Goal: Information Seeking & Learning: Learn about a topic

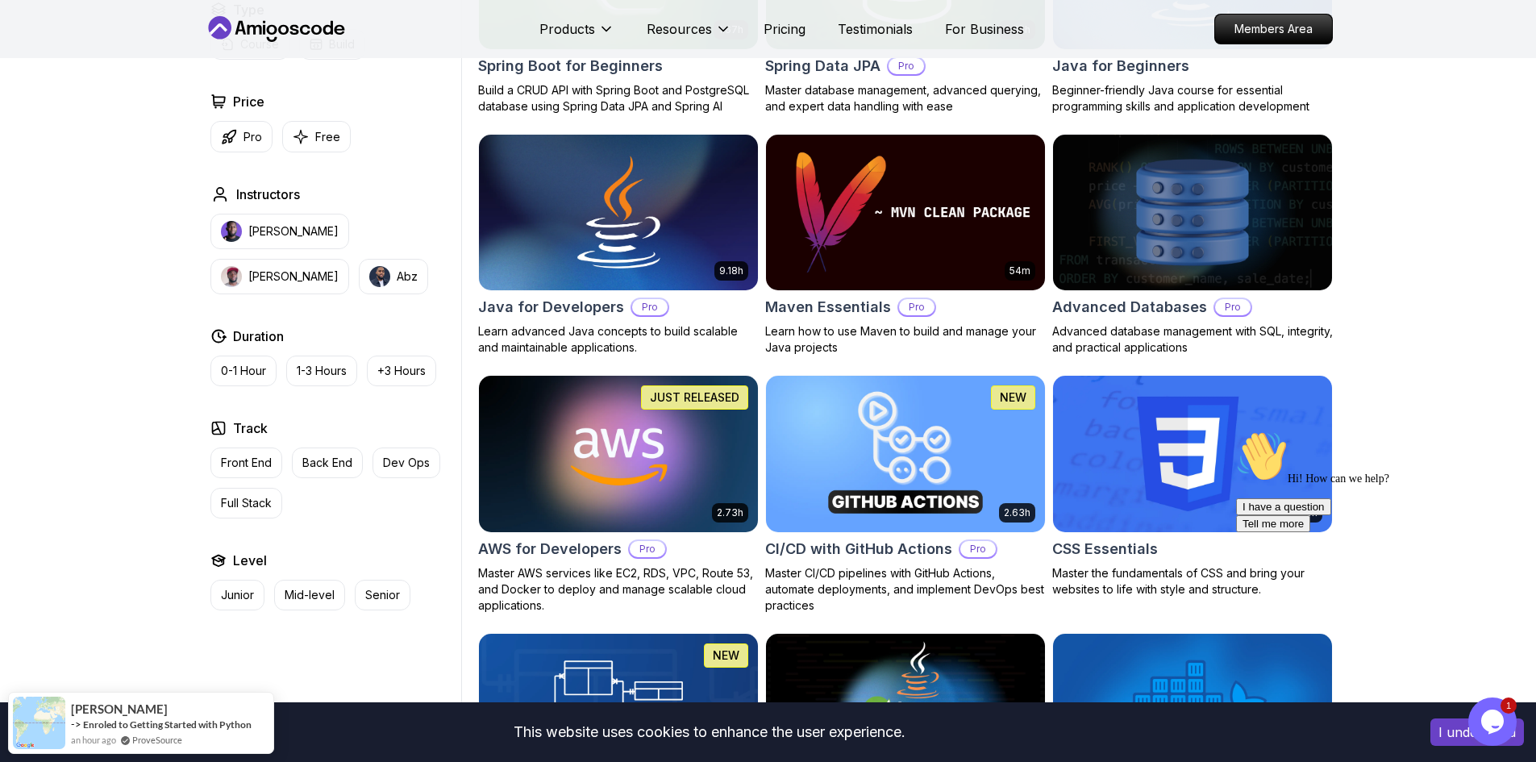
scroll to position [1048, 0]
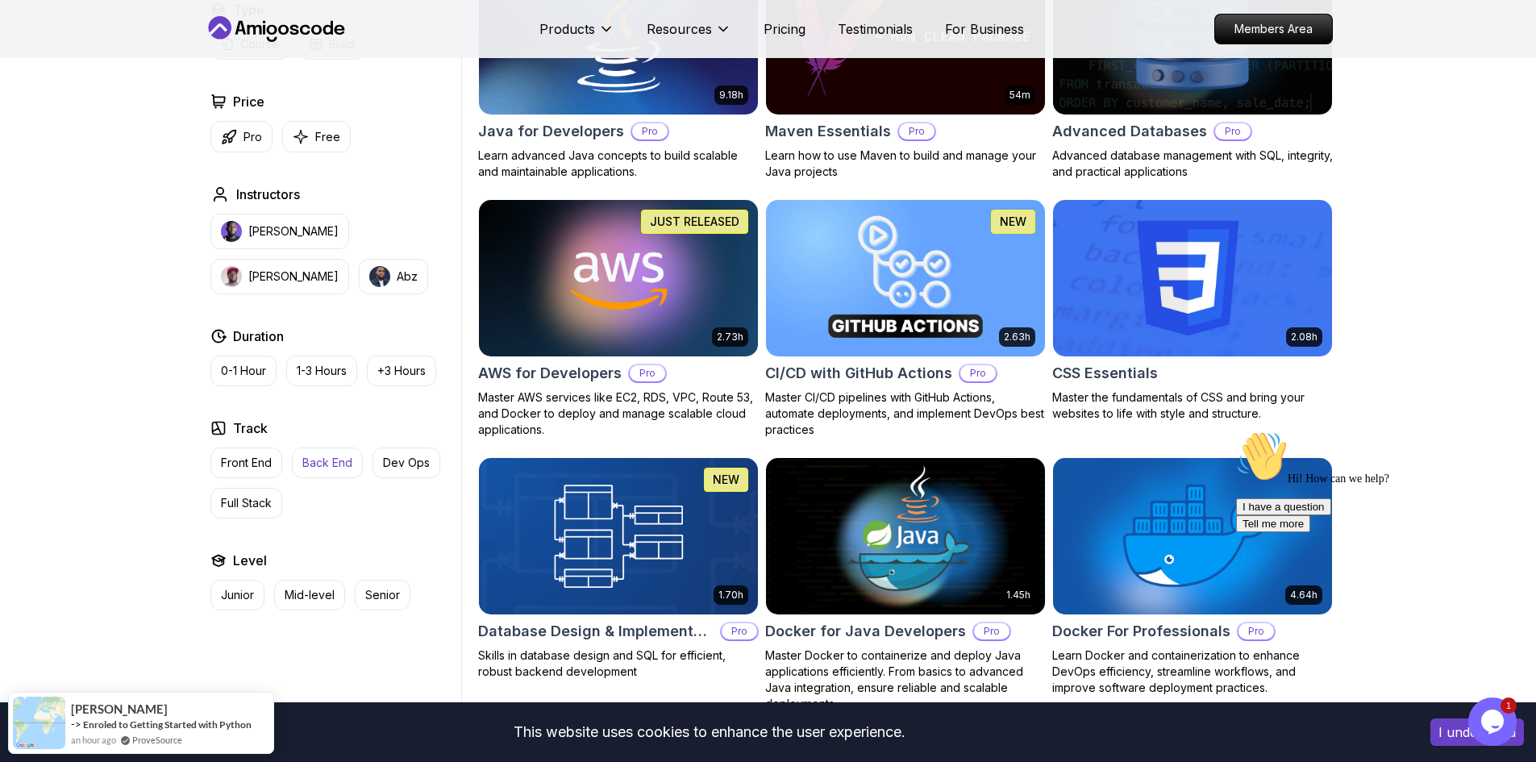
click at [318, 455] on p "Back End" at bounding box center [327, 463] width 50 height 16
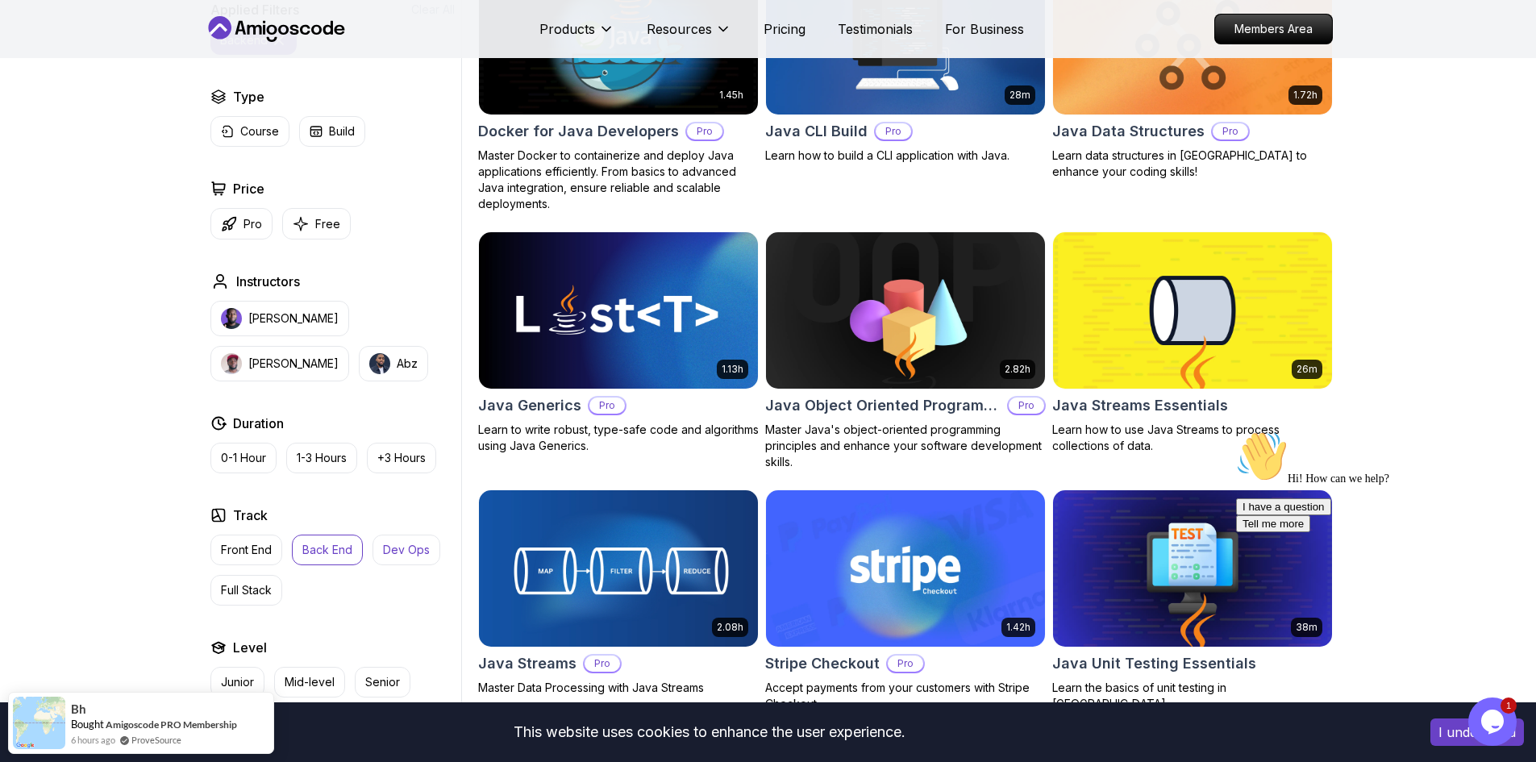
click at [411, 549] on p "Dev Ops" at bounding box center [406, 550] width 47 height 16
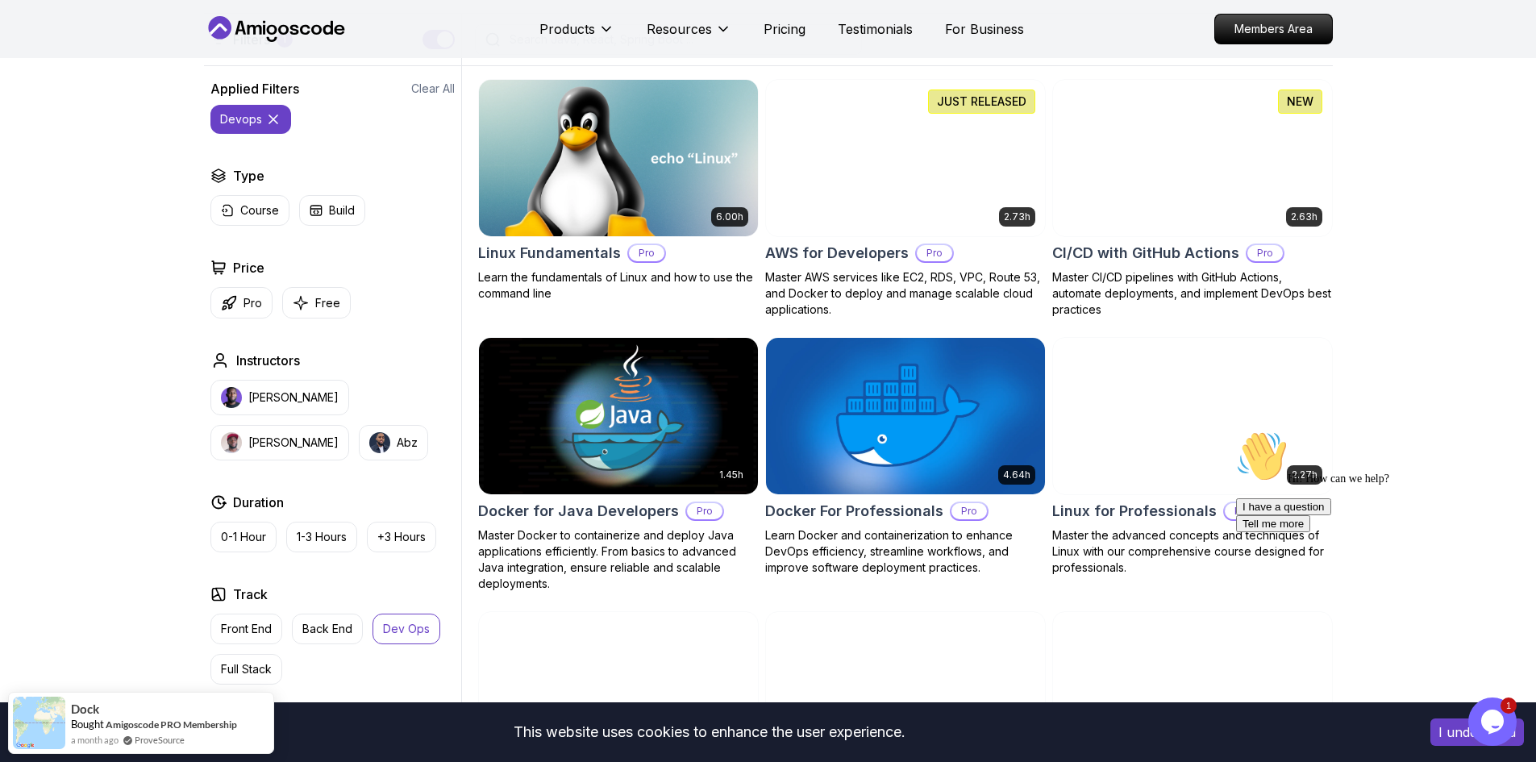
scroll to position [242, 0]
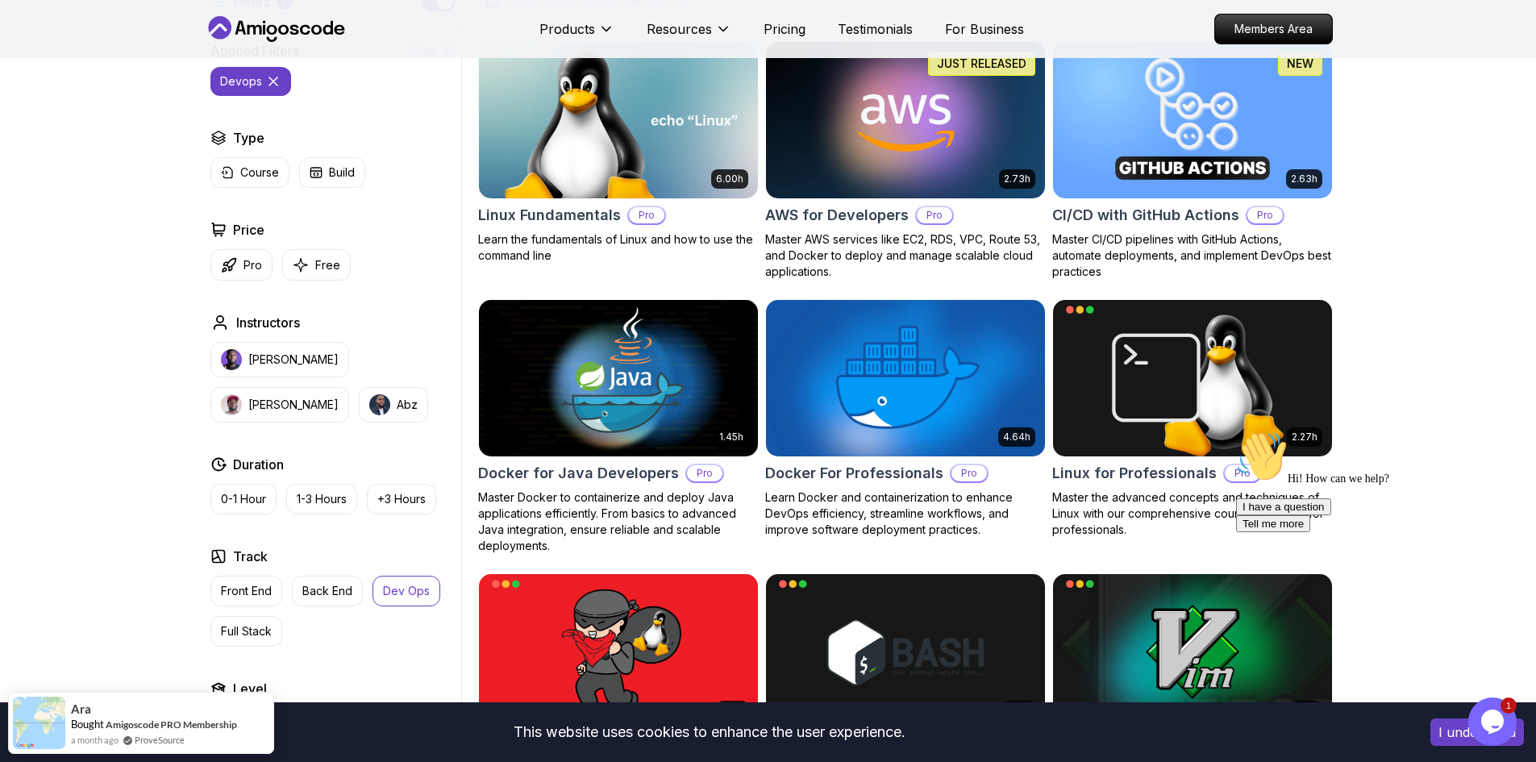
scroll to position [484, 0]
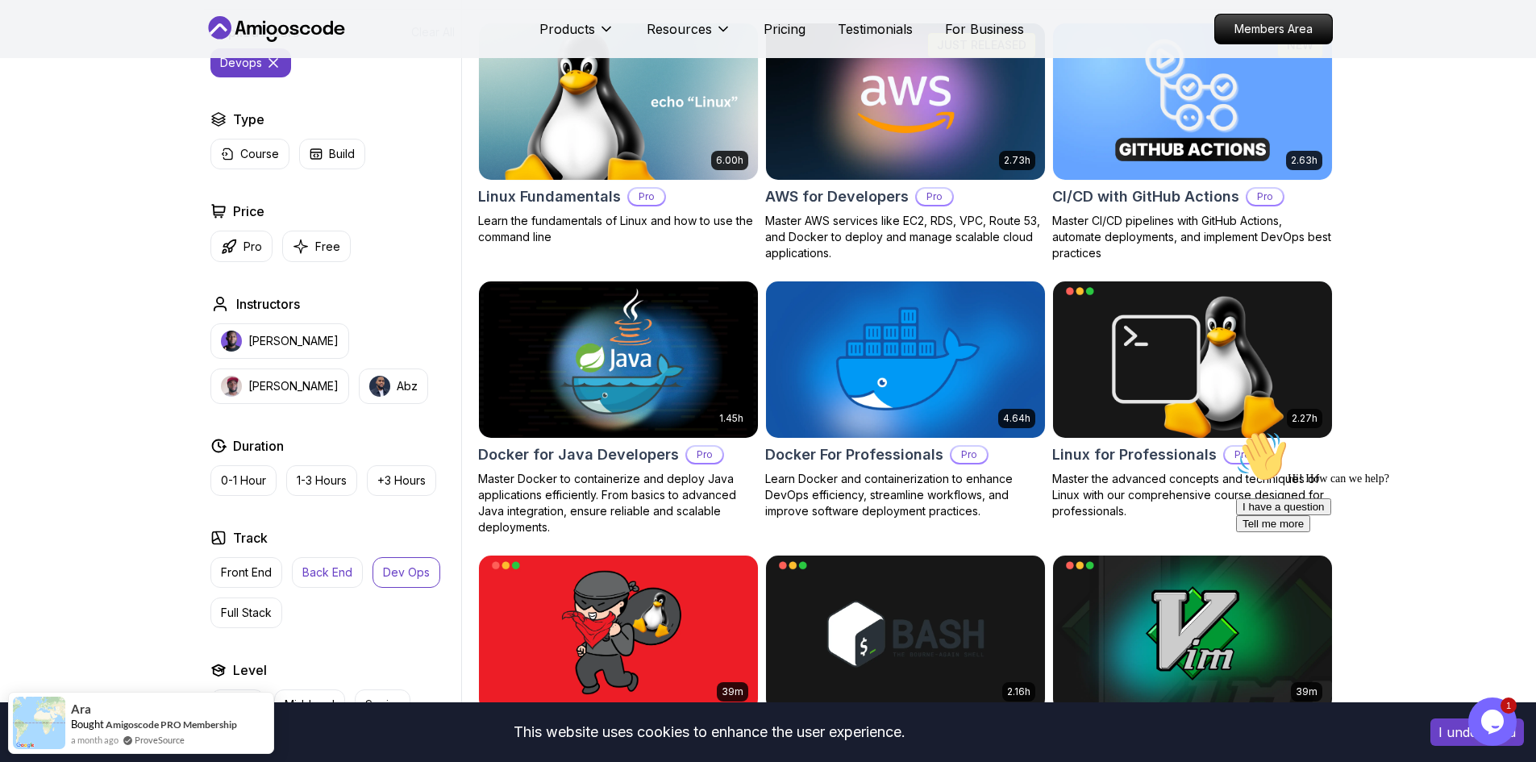
click at [341, 574] on p "Back End" at bounding box center [327, 572] width 50 height 16
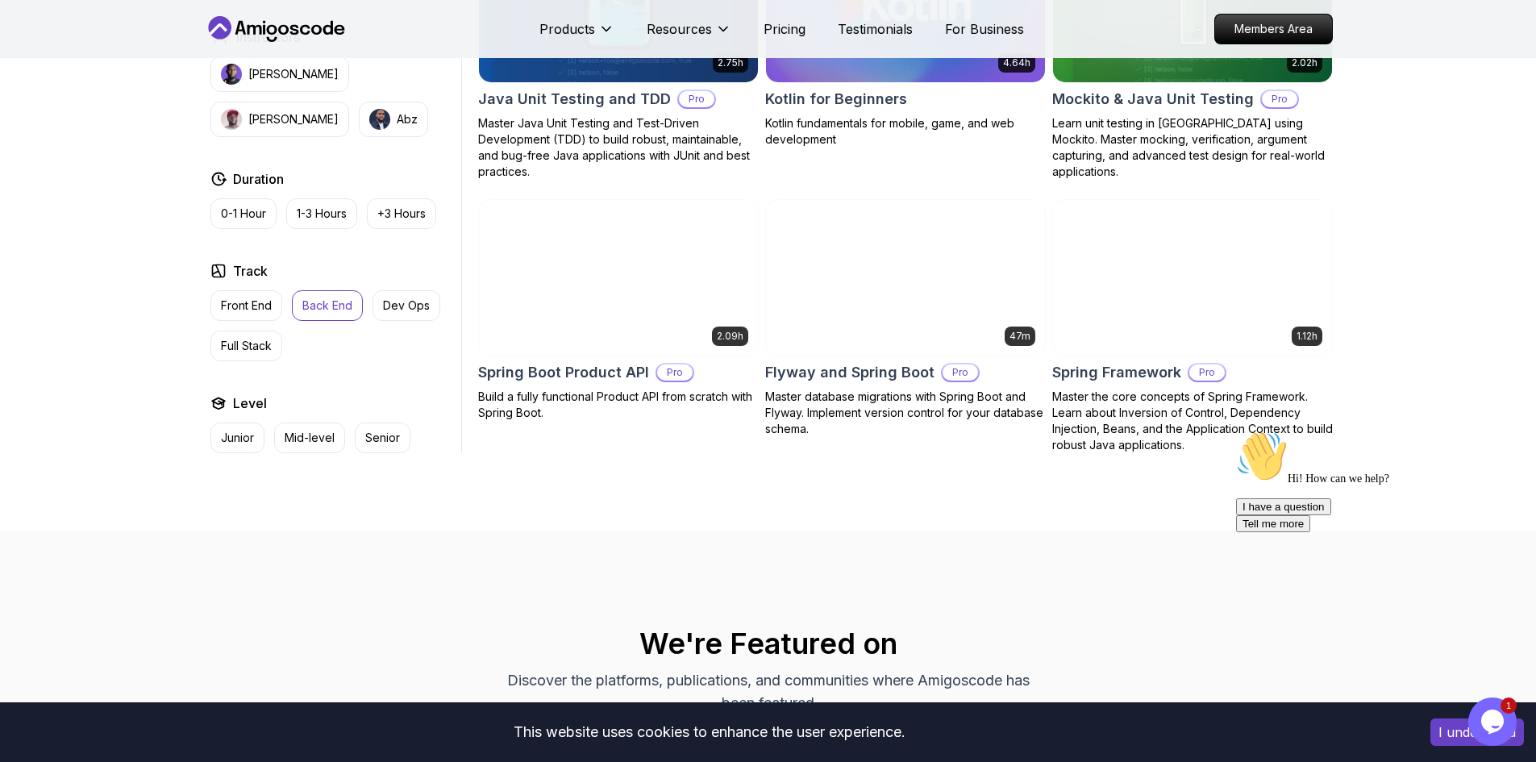
scroll to position [1612, 0]
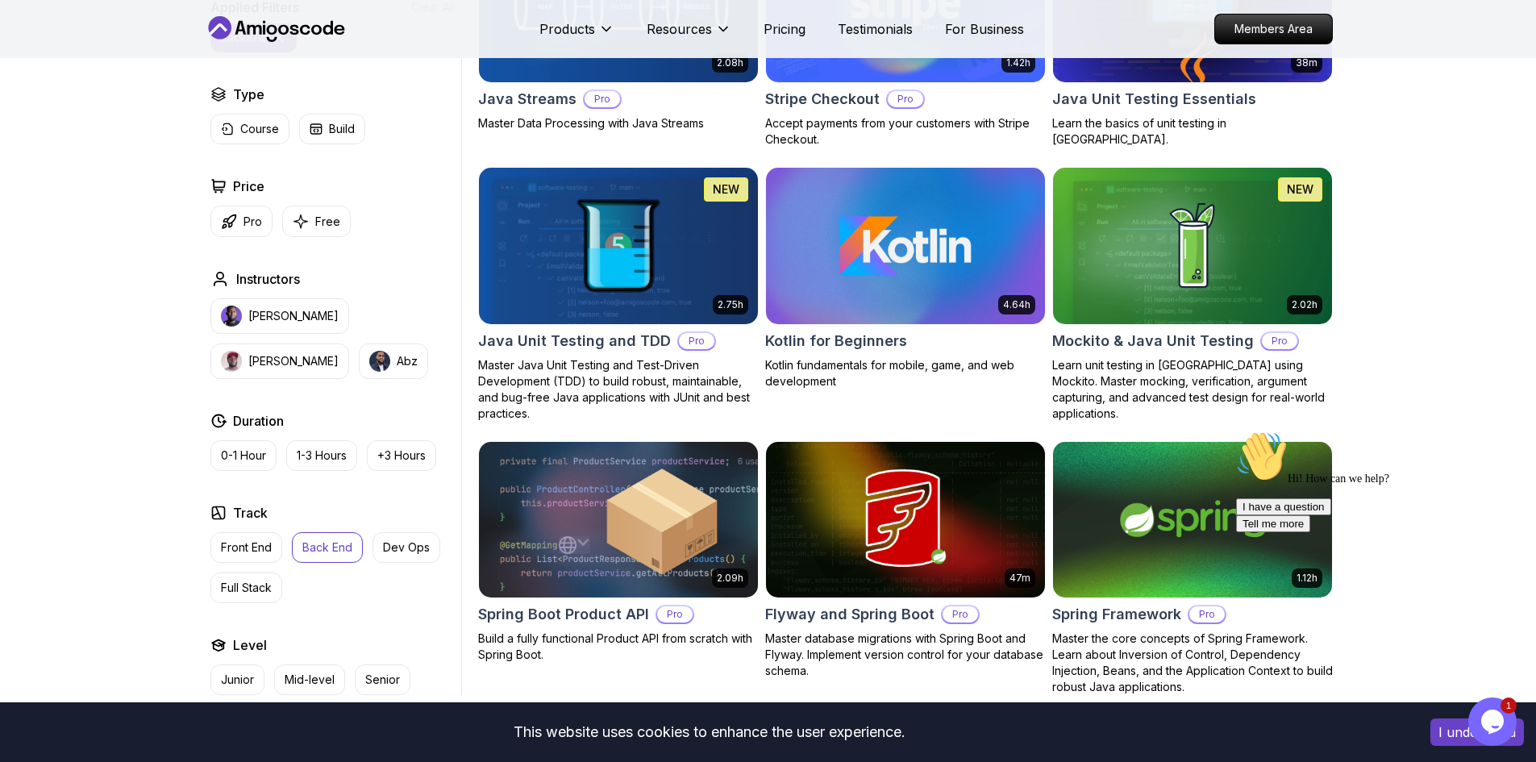
click at [663, 245] on img at bounding box center [618, 246] width 293 height 164
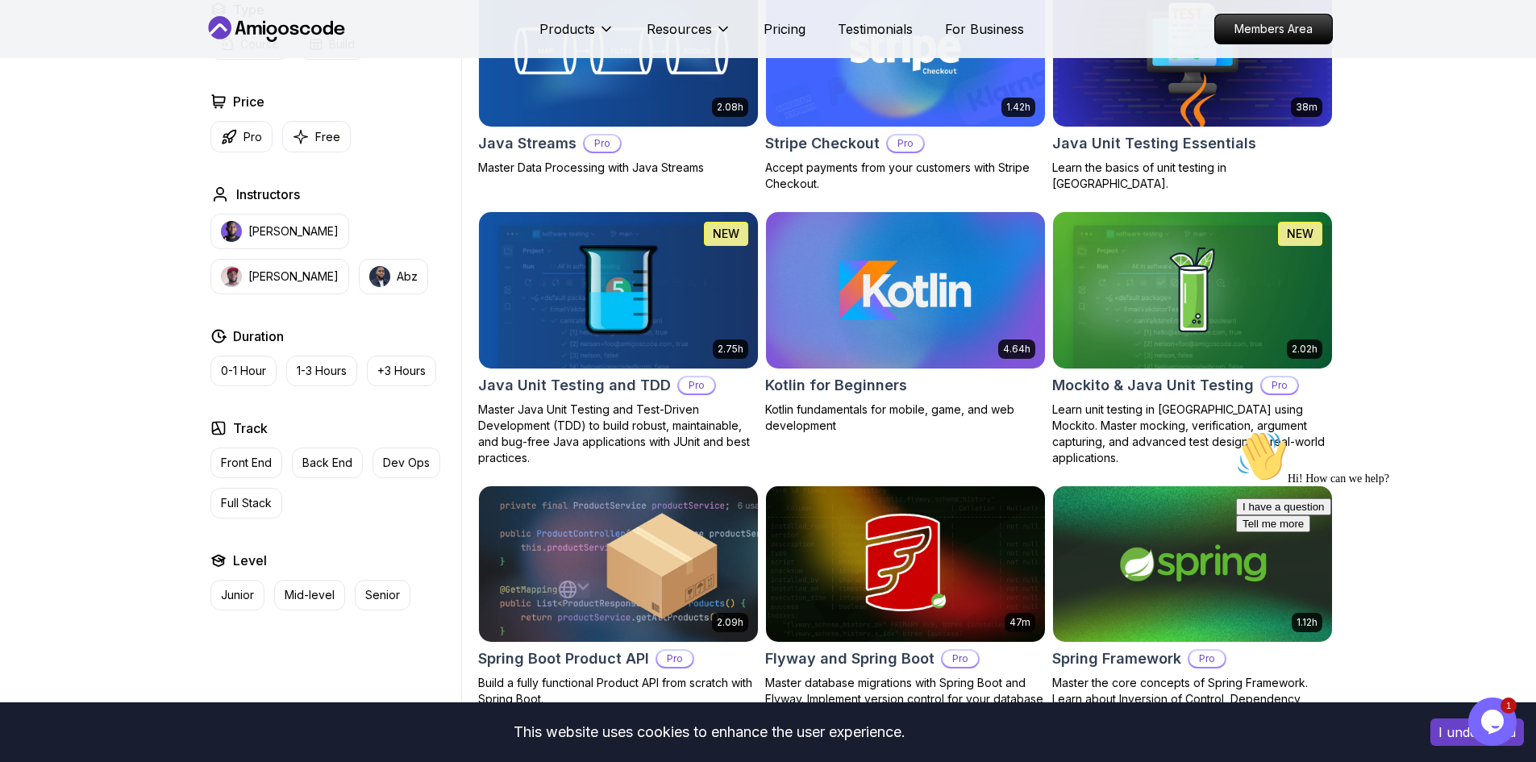
scroll to position [1612, 0]
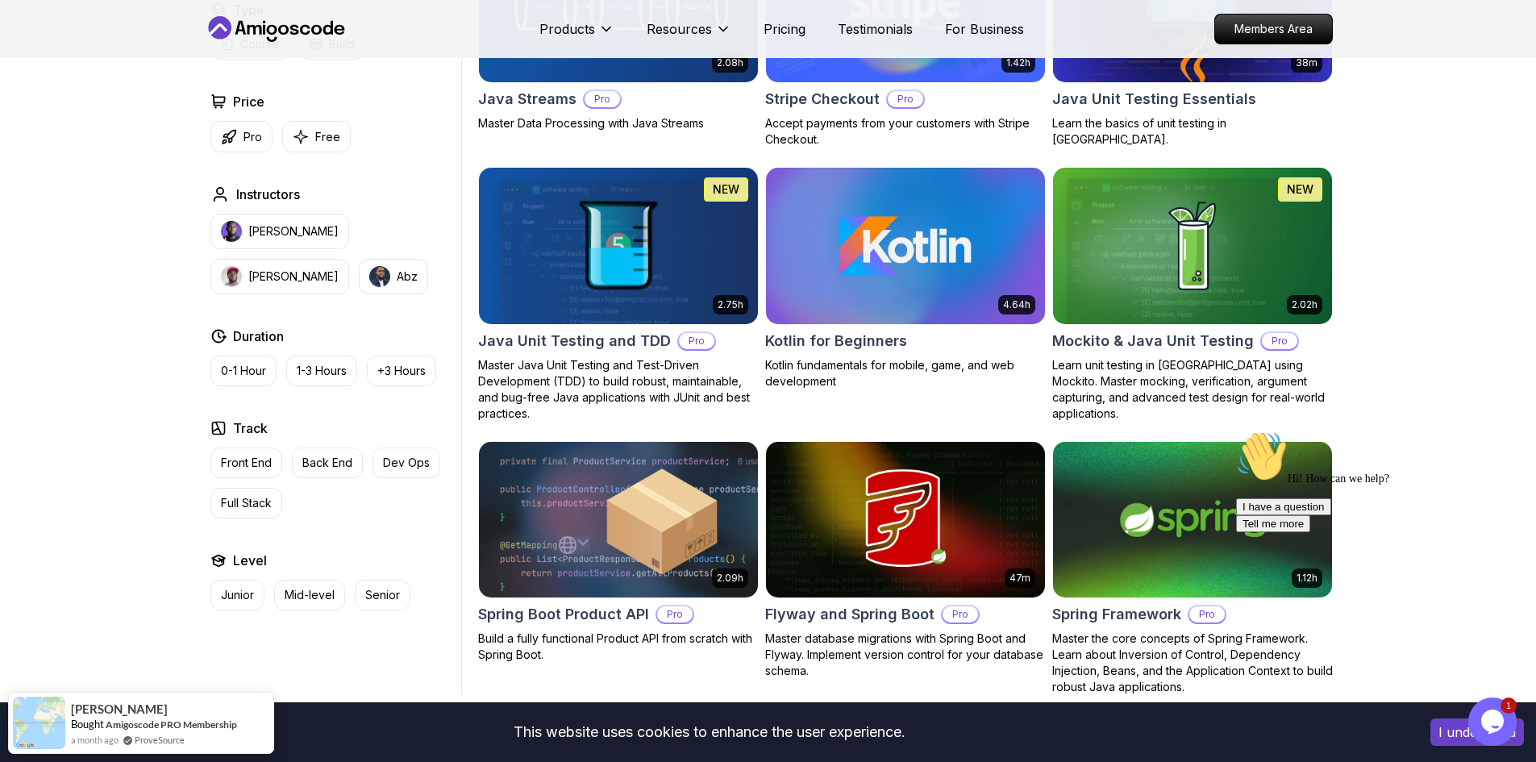
click at [1169, 269] on img at bounding box center [1192, 246] width 293 height 164
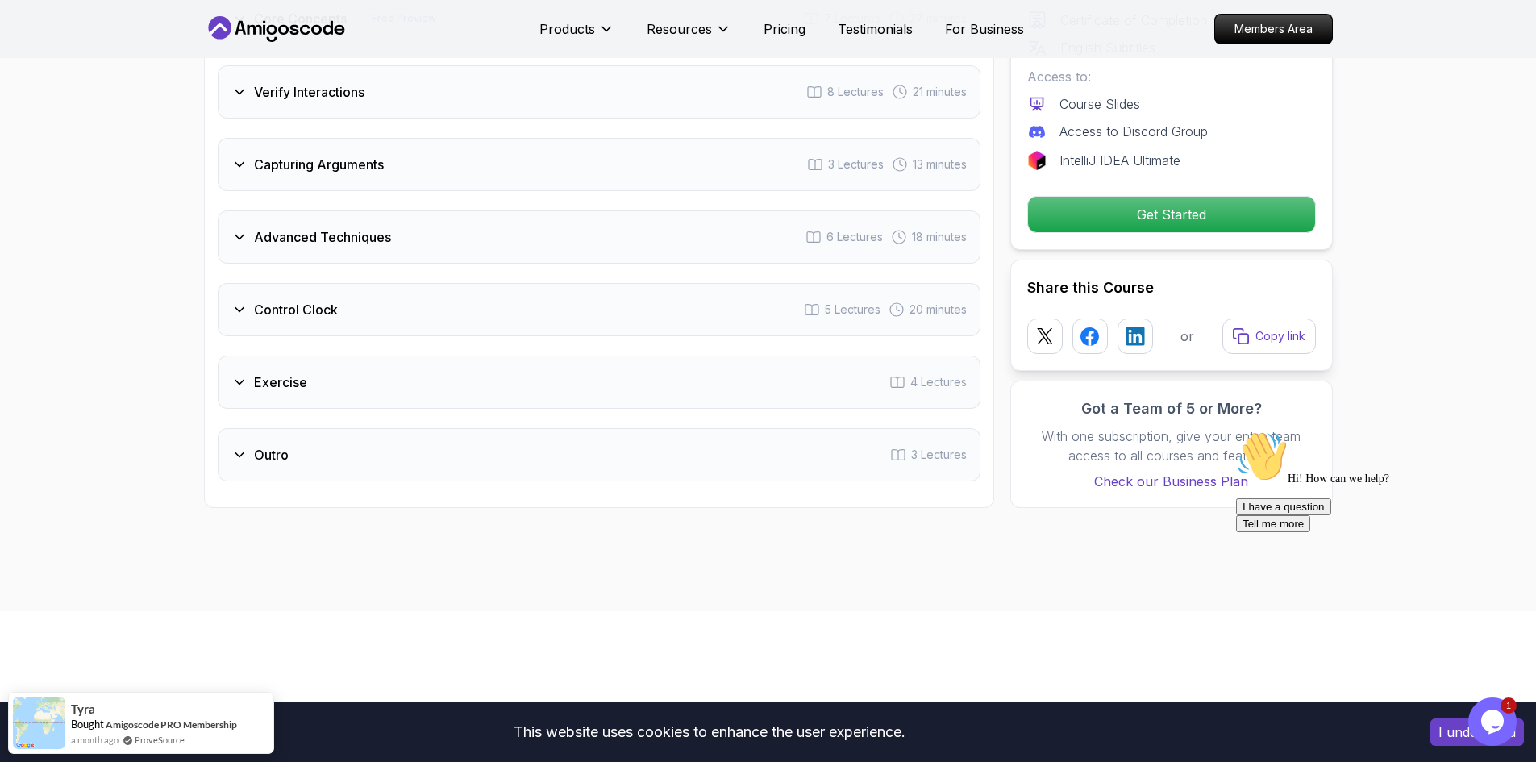
scroll to position [2822, 0]
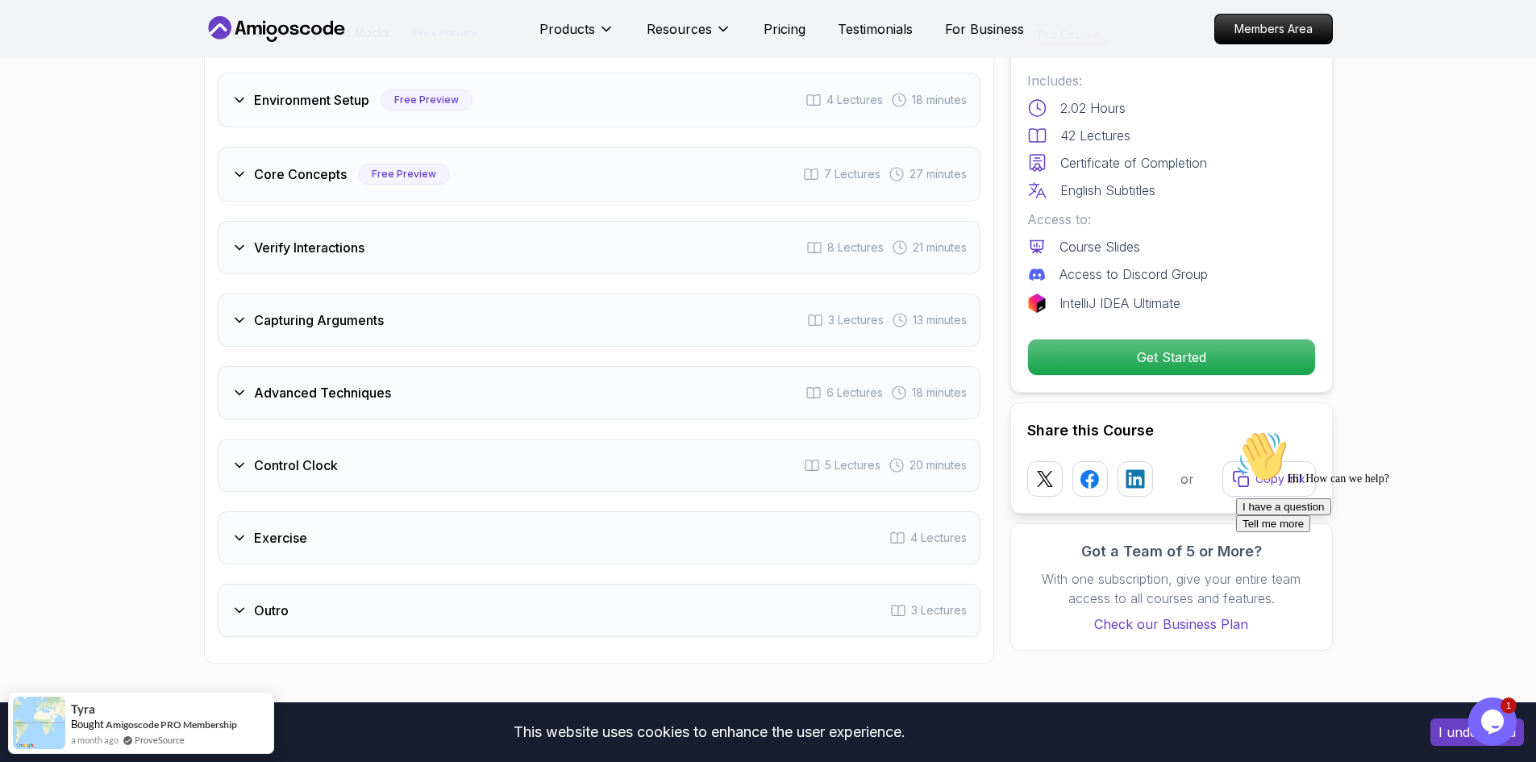
click at [350, 268] on div "Verify Interactions 8 Lectures 21 minutes" at bounding box center [599, 247] width 763 height 53
